Goal: Task Accomplishment & Management: Use online tool/utility

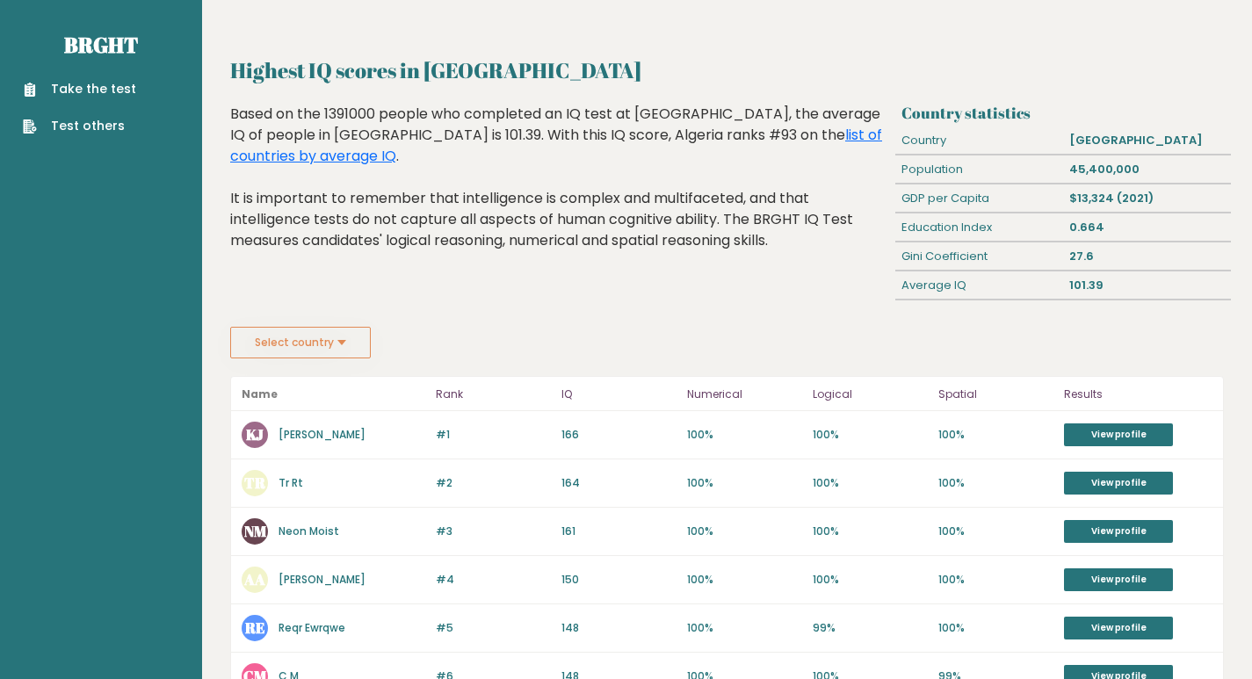
click at [112, 83] on link "Take the test" at bounding box center [79, 89] width 113 height 18
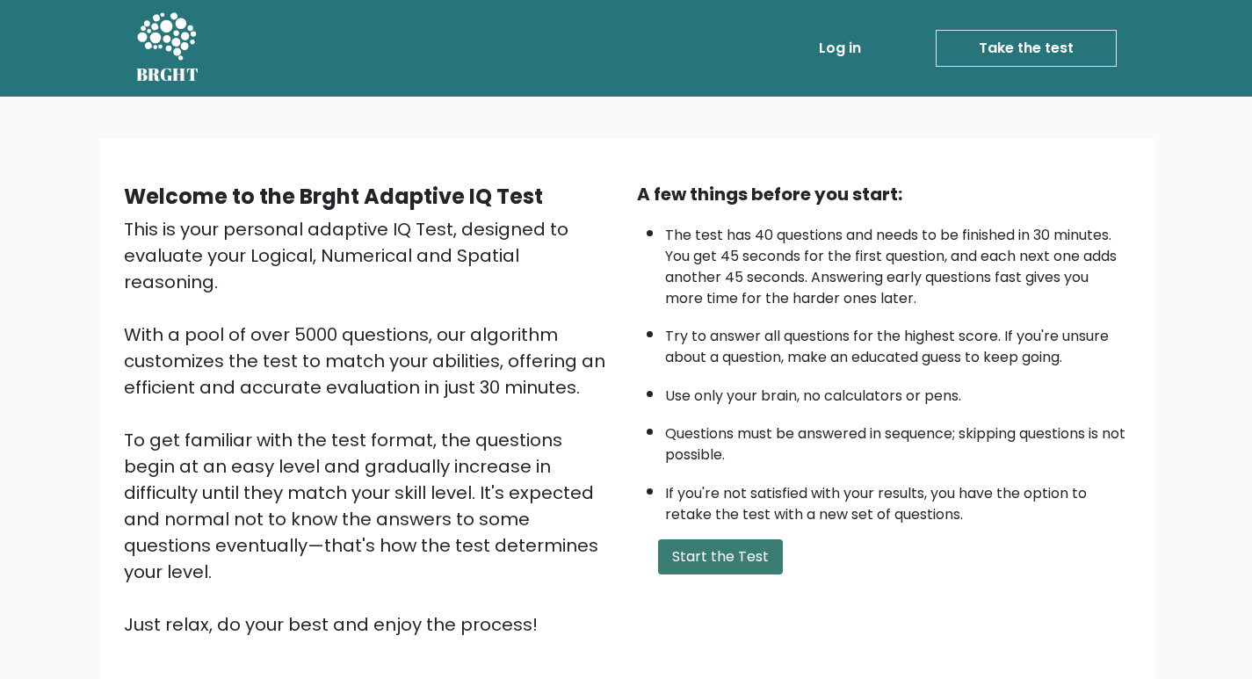
click at [741, 560] on button "Start the Test" at bounding box center [720, 556] width 125 height 35
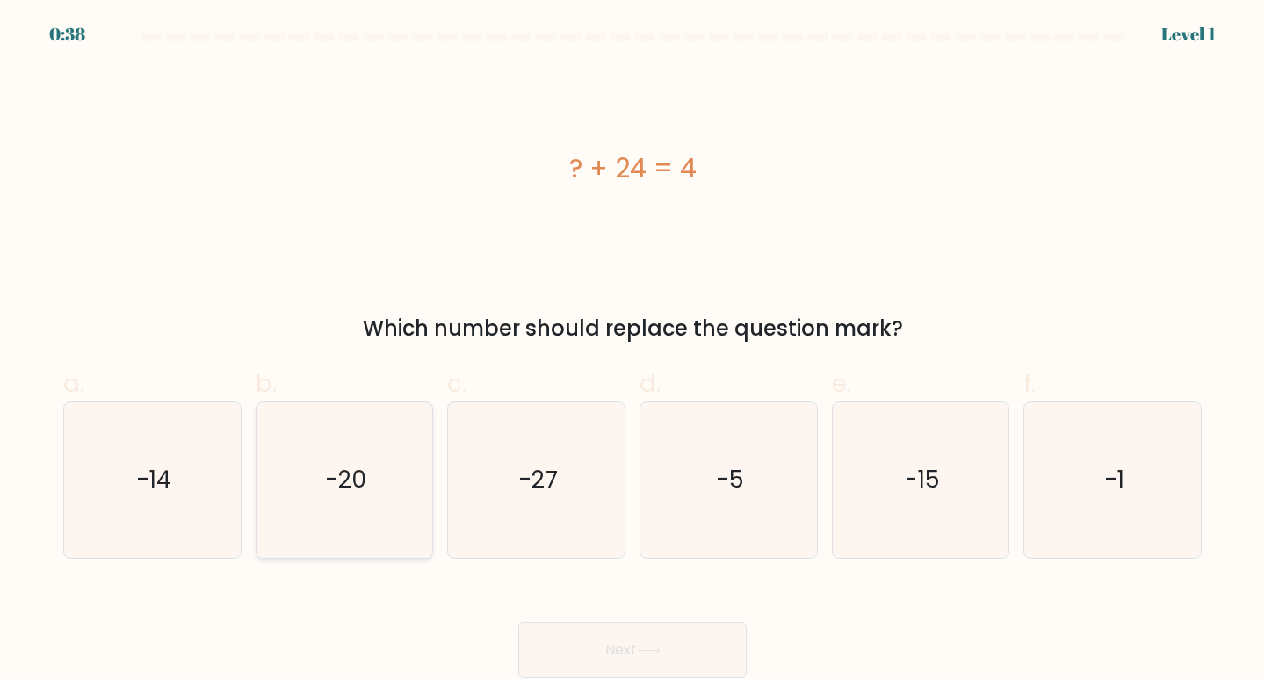
click at [376, 487] on icon "-20" at bounding box center [345, 480] width 156 height 156
click at [633, 351] on input "b. -20" at bounding box center [633, 345] width 1 height 11
radio input "true"
click at [696, 638] on button "Next" at bounding box center [632, 650] width 228 height 56
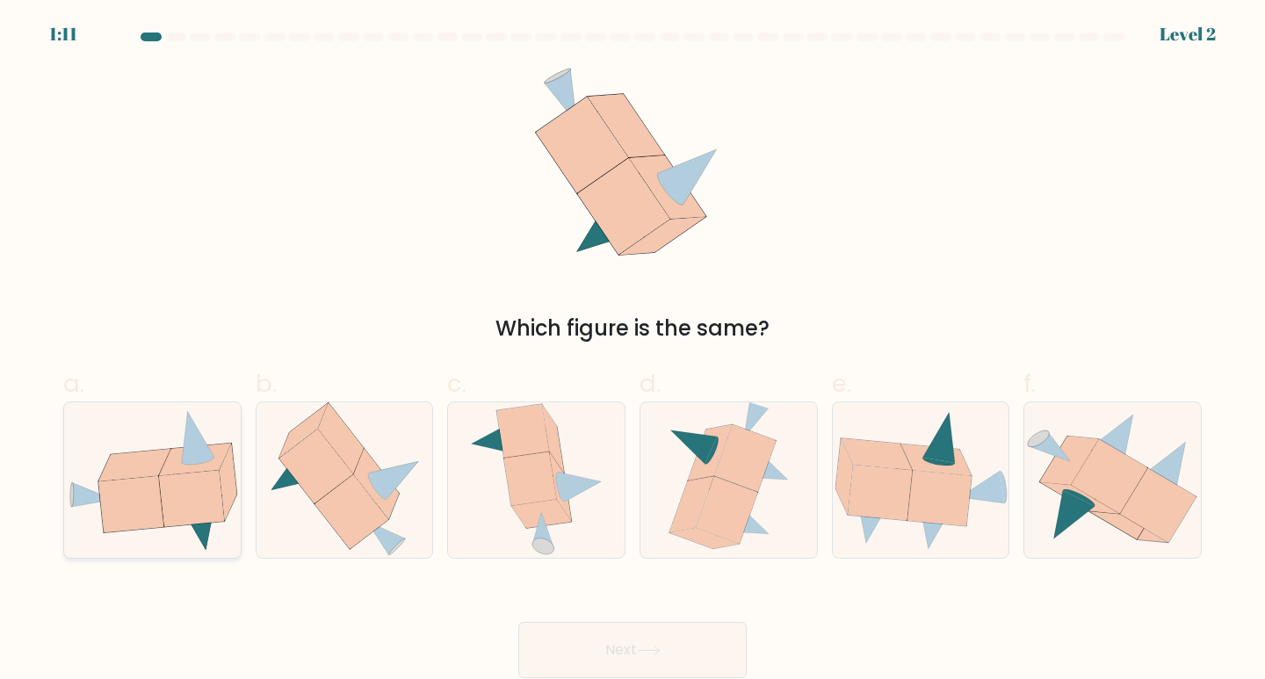
click at [174, 518] on icon at bounding box center [191, 498] width 65 height 56
click at [633, 351] on input "a." at bounding box center [633, 345] width 1 height 11
radio input "true"
click at [679, 633] on button "Next" at bounding box center [632, 650] width 228 height 56
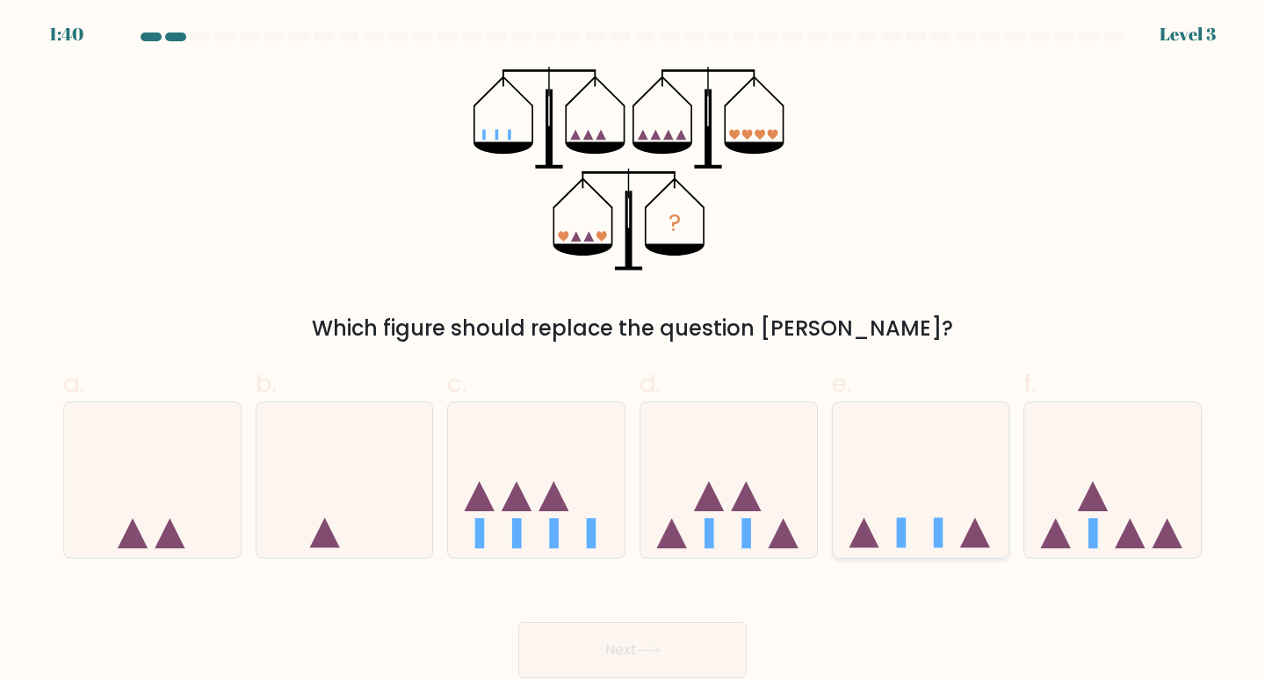
click at [902, 530] on rect at bounding box center [901, 533] width 10 height 30
click at [633, 351] on input "e." at bounding box center [633, 345] width 1 height 11
radio input "true"
click at [677, 642] on button "Next" at bounding box center [632, 650] width 228 height 56
